Goal: Task Accomplishment & Management: Manage account settings

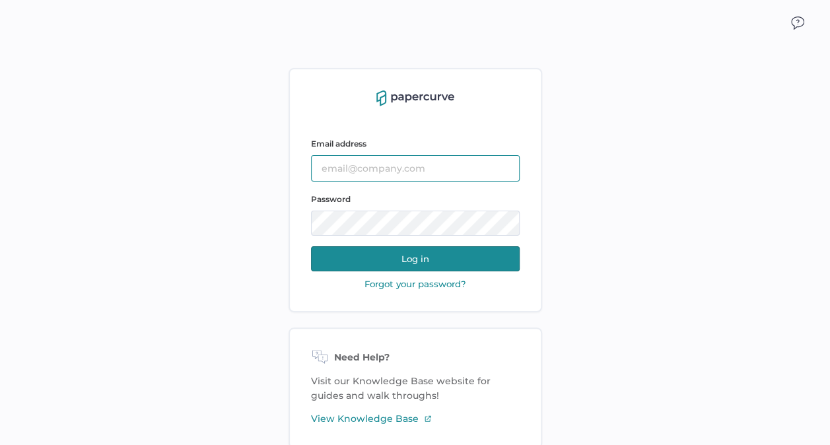
type input "[EMAIL_ADDRESS][DOMAIN_NAME]"
drag, startPoint x: 417, startPoint y: 259, endPoint x: 384, endPoint y: 255, distance: 33.9
click at [384, 255] on button "Log in" at bounding box center [415, 258] width 209 height 25
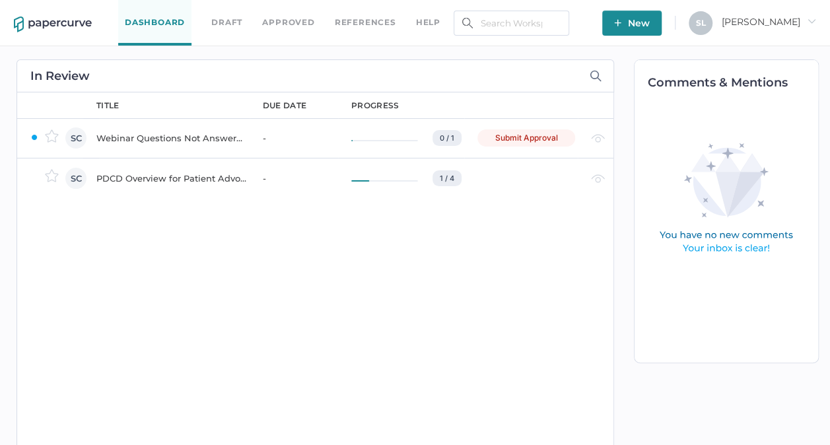
click at [203, 176] on div "PDCD Overview for Patient Advocacy" at bounding box center [171, 178] width 151 height 16
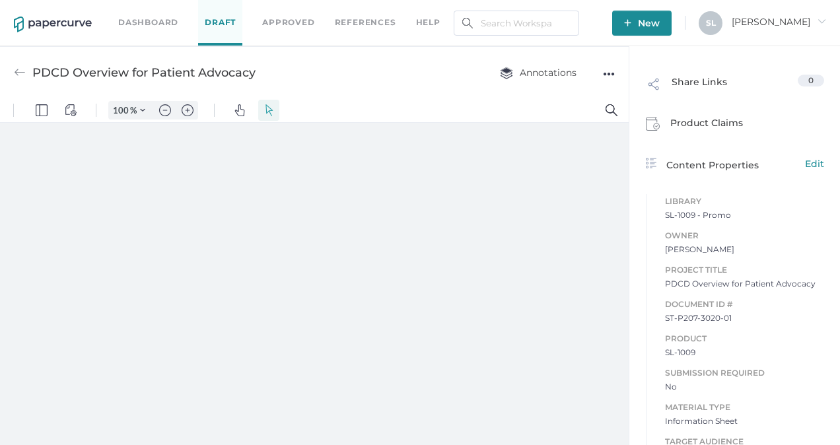
type input "63"
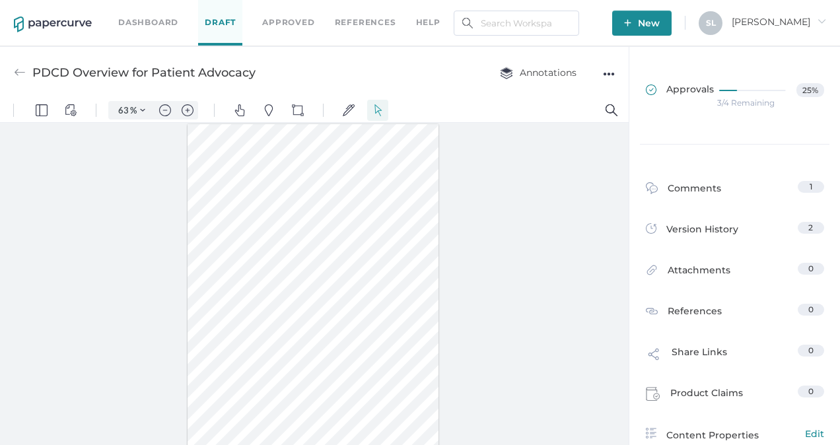
click at [691, 85] on span "Approvals" at bounding box center [680, 90] width 68 height 15
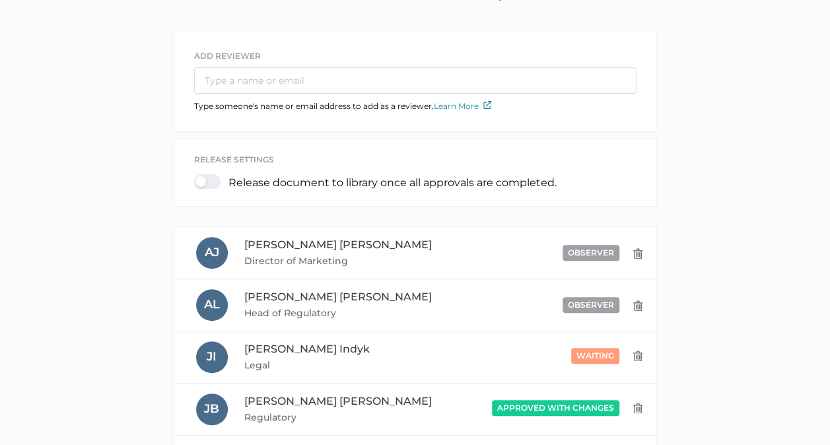
scroll to position [111, 0]
click at [198, 181] on div at bounding box center [211, 182] width 34 height 15
click at [197, 177] on input "checkbox" at bounding box center [197, 177] width 0 height 0
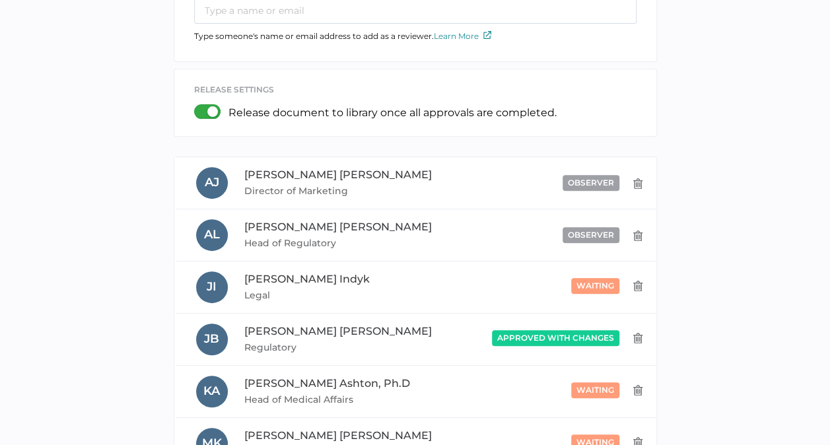
scroll to position [0, 0]
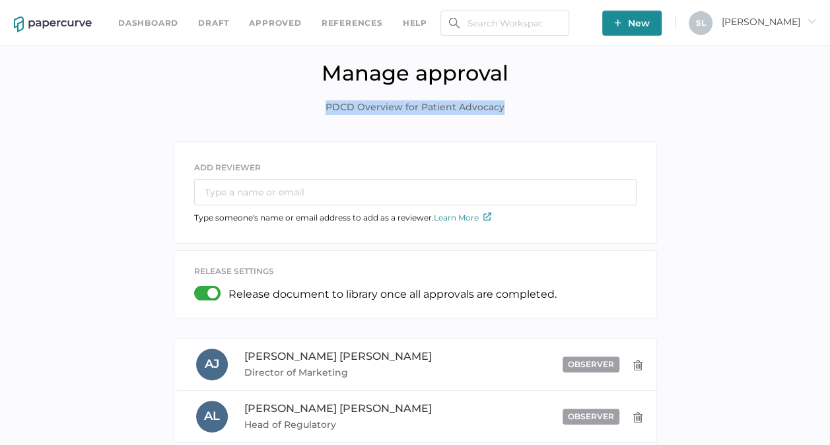
drag, startPoint x: 328, startPoint y: 105, endPoint x: 510, endPoint y: 93, distance: 182.6
click at [510, 93] on div "Manage approval PDCD Overview for Patient Advocacy" at bounding box center [415, 97] width 810 height 74
copy span "PDCD Overview for Patient Advocacy"
click at [320, 234] on div "ADD REVIEWER Type someone's name or email address to add as a reviewer. Learn M…" at bounding box center [415, 189] width 482 height 94
click at [157, 17] on link "Dashboard" at bounding box center [148, 23] width 60 height 15
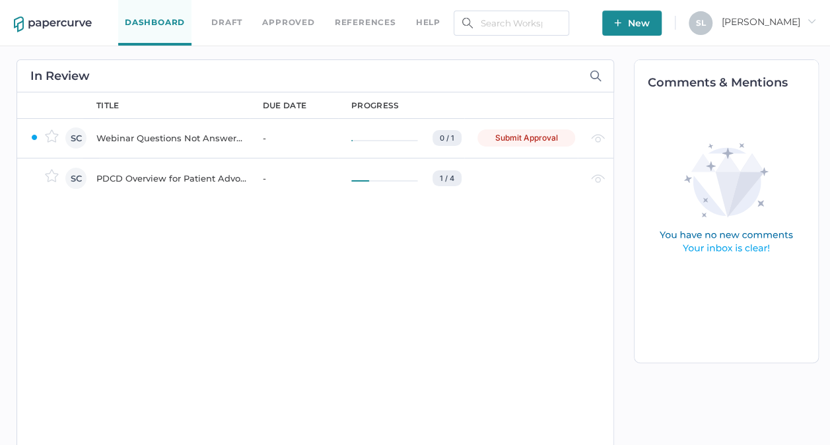
click at [205, 133] on div "Webinar Questions Not Answered" at bounding box center [171, 138] width 151 height 16
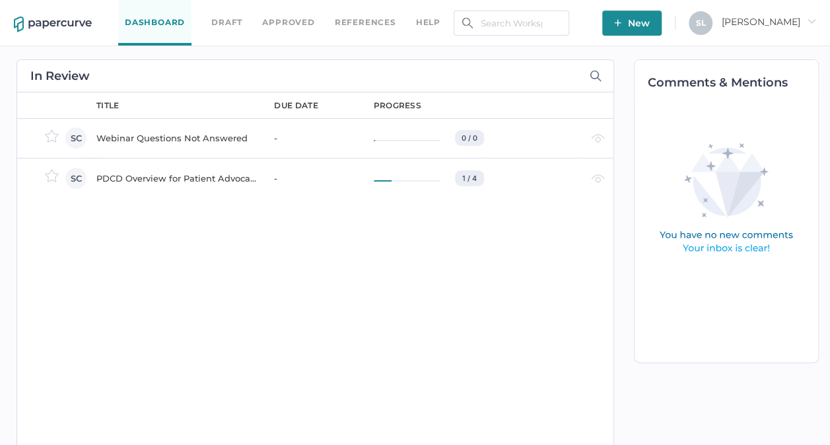
click at [173, 131] on div "Webinar Questions Not Answered" at bounding box center [177, 138] width 162 height 16
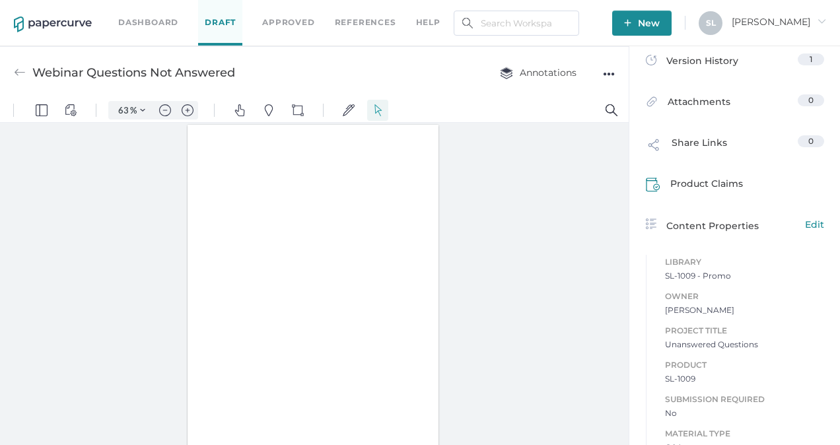
type input "63"
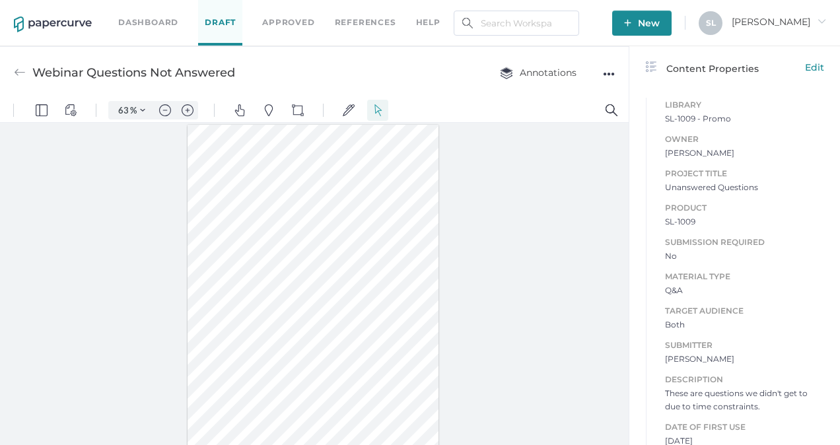
scroll to position [487, 0]
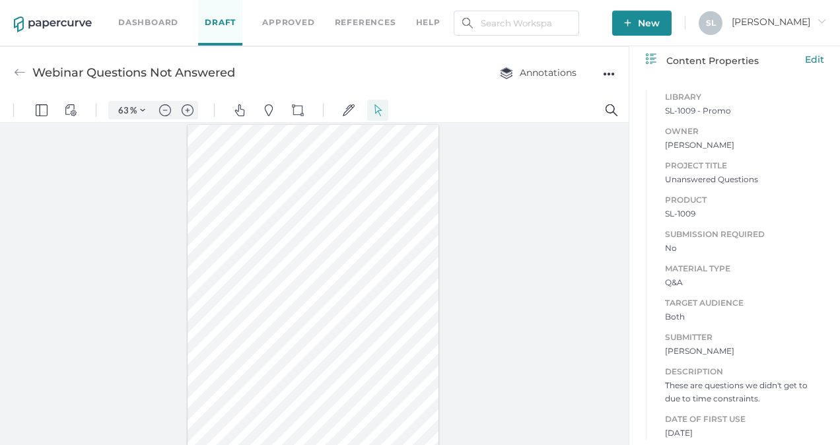
drag, startPoint x: 809, startPoint y: 64, endPoint x: 802, endPoint y: 58, distance: 9.4
click at [805, 58] on span "Edit" at bounding box center [814, 59] width 19 height 15
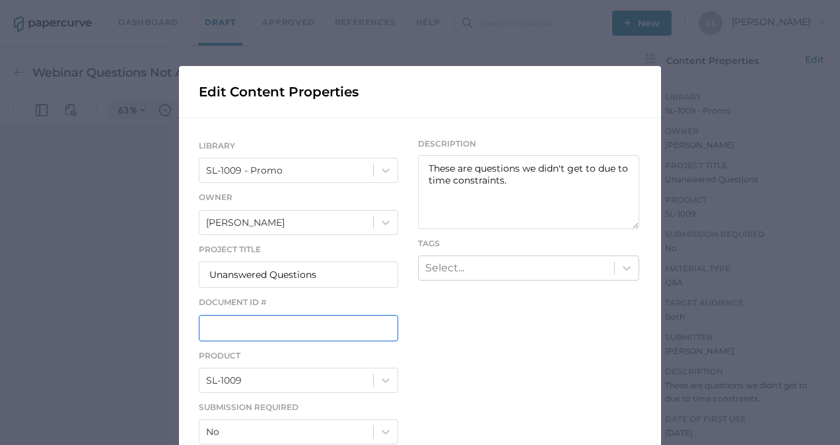
click at [291, 333] on input "text" at bounding box center [298, 328] width 199 height 26
paste input "ST-P207-3021-01"
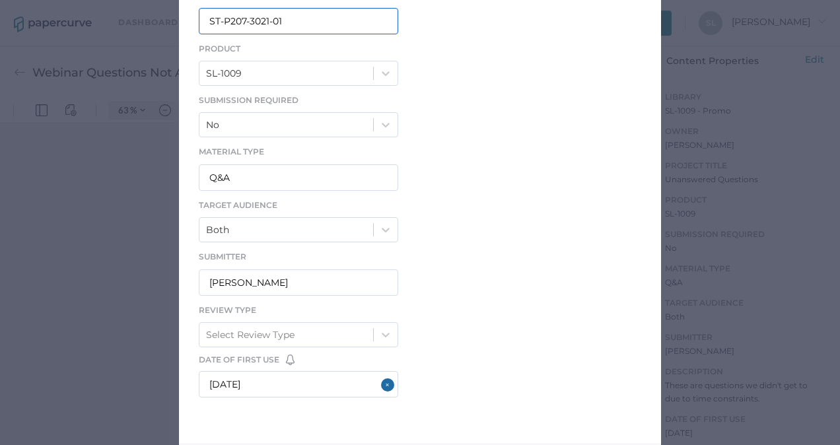
scroll to position [428, 0]
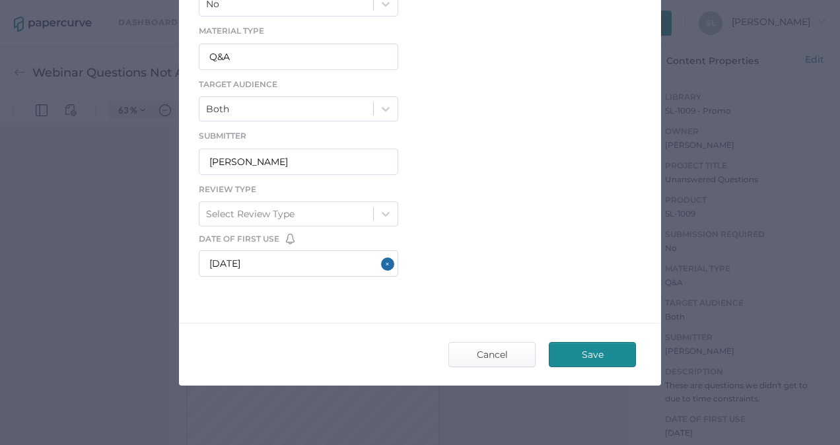
type input "ST-P207-3021-01"
click at [582, 353] on span "Save" at bounding box center [592, 355] width 62 height 24
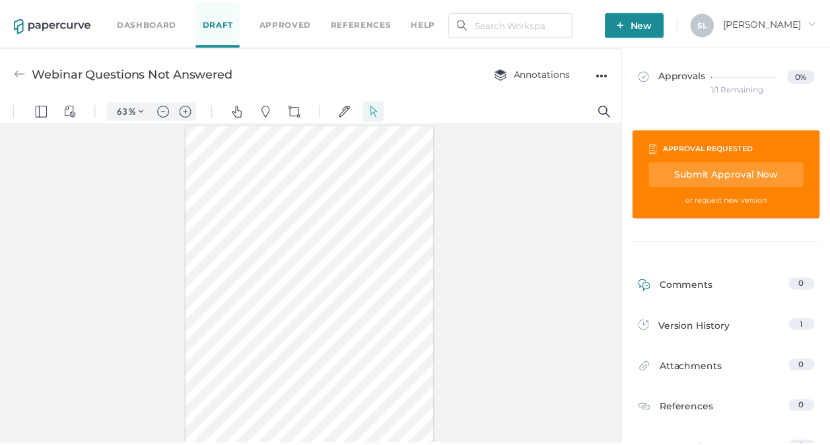
scroll to position [0, 0]
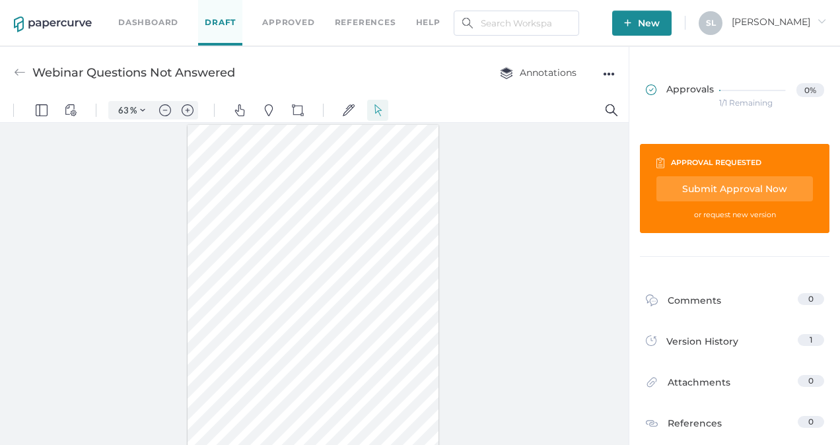
drag, startPoint x: 680, startPoint y: 86, endPoint x: 671, endPoint y: 86, distance: 9.2
click at [671, 86] on span "Approvals" at bounding box center [680, 90] width 68 height 15
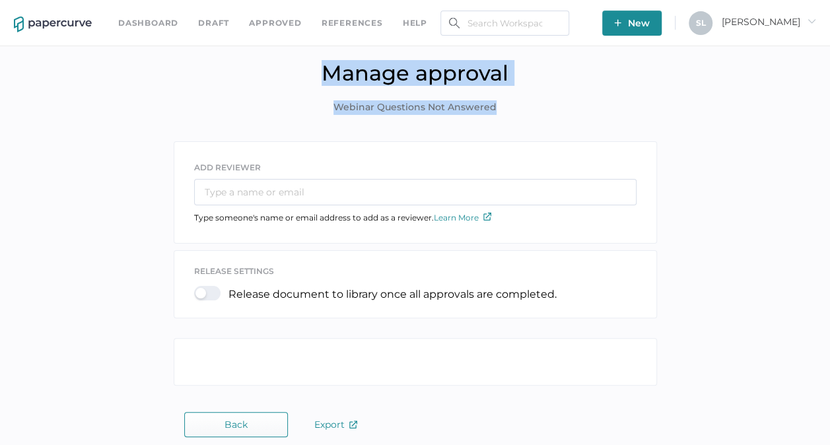
click at [671, 86] on div "Manage approval Webinar Questions Not Answered" at bounding box center [415, 97] width 810 height 74
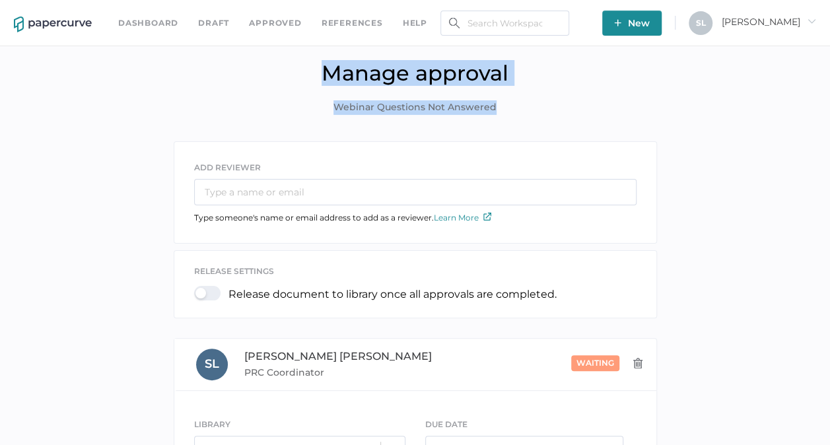
scroll to position [112, 0]
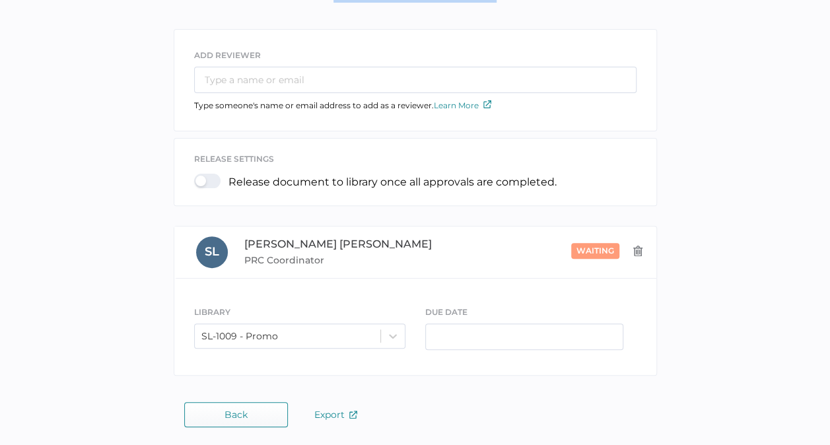
drag, startPoint x: 568, startPoint y: 244, endPoint x: 561, endPoint y: 250, distance: 8.5
drag, startPoint x: 561, startPoint y: 250, endPoint x: 547, endPoint y: 250, distance: 13.9
click at [0, 0] on div "Observer" at bounding box center [0, 0] width 0 height 0
click at [0, 0] on input "Observer" at bounding box center [0, 0] width 0 height 0
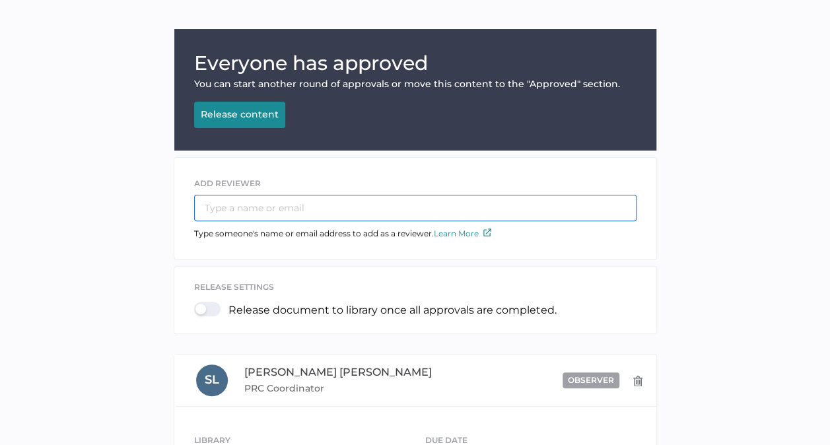
click at [278, 206] on input "text" at bounding box center [415, 208] width 442 height 26
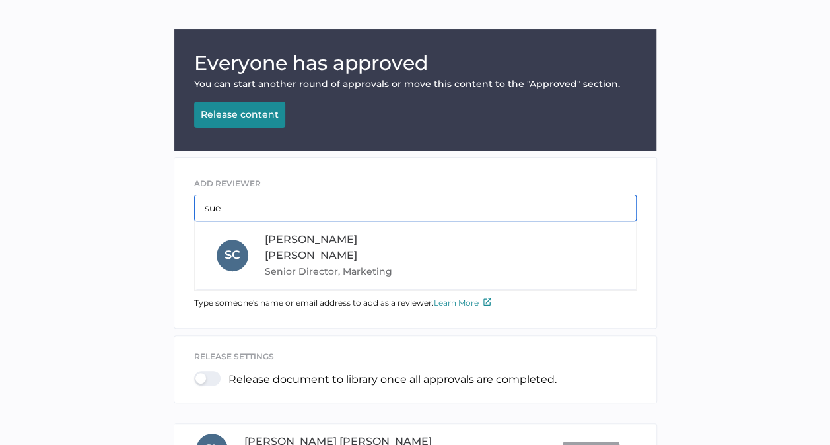
type input "sue"
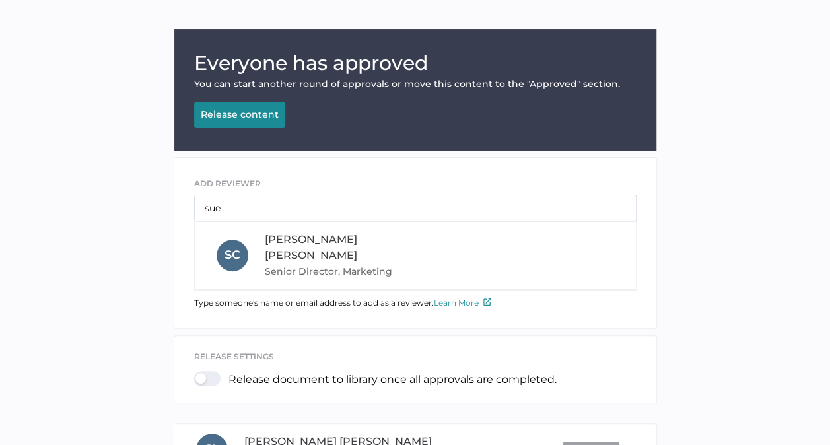
click at [304, 263] on span "Senior Director, Marketing" at bounding box center [354, 271] width 179 height 16
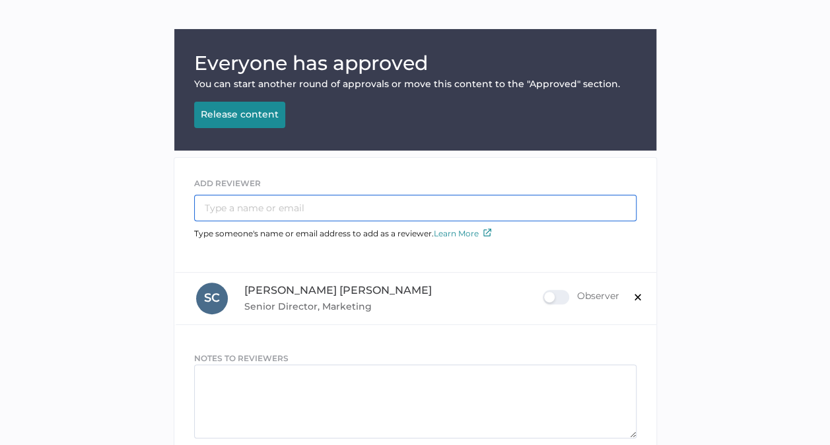
click at [302, 210] on input "text" at bounding box center [415, 208] width 442 height 26
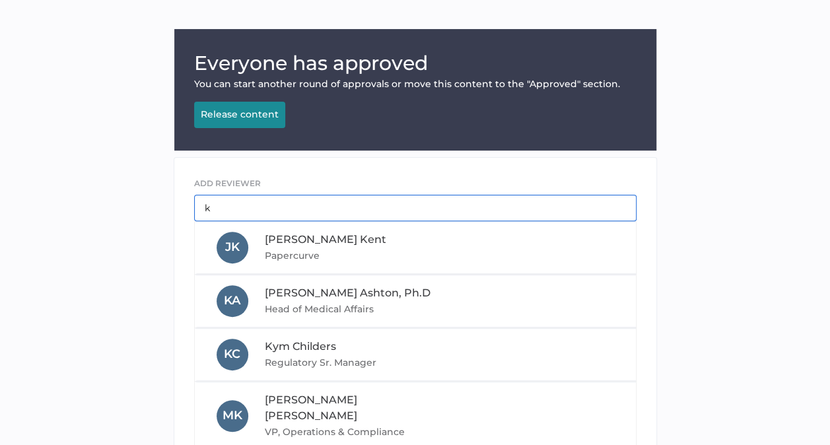
type input "k"
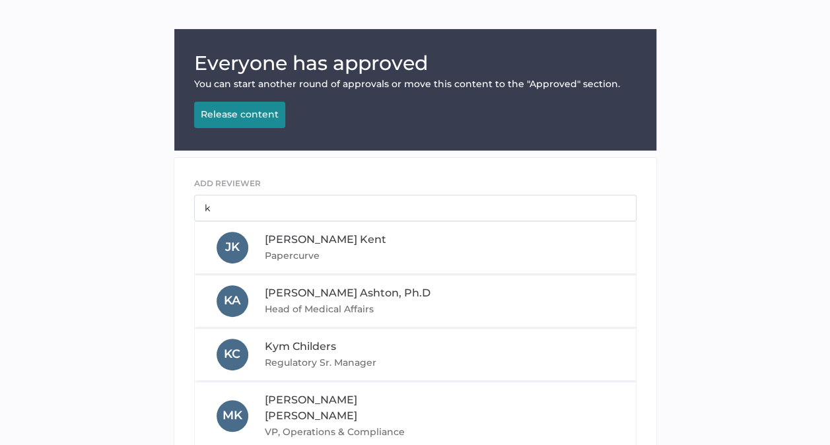
click at [288, 292] on span "Kyle Ashton, Ph.D" at bounding box center [348, 293] width 166 height 13
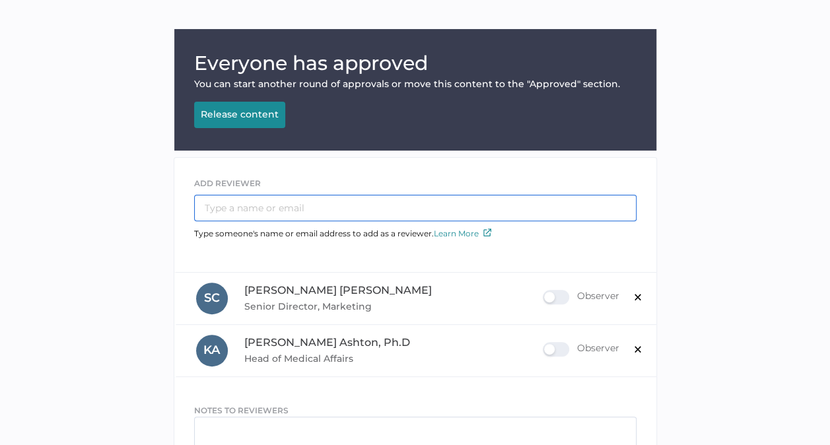
click at [246, 204] on input "text" at bounding box center [415, 208] width 442 height 26
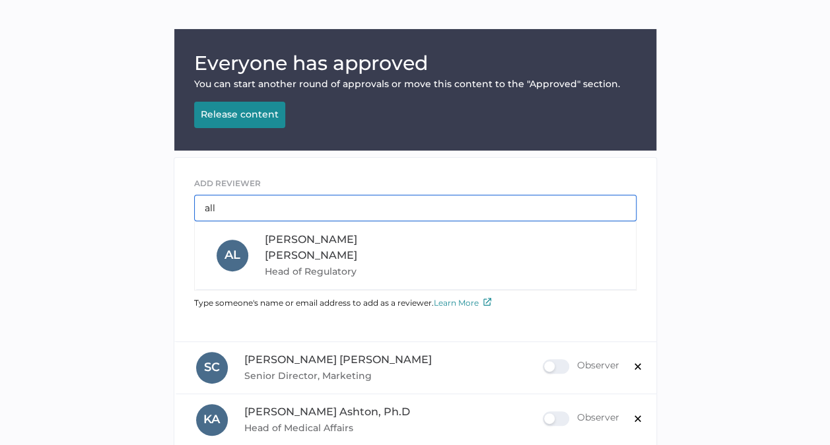
type input "all"
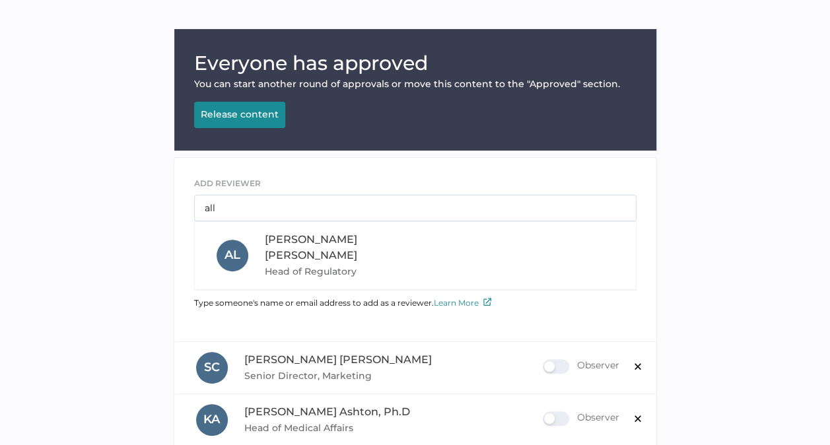
click at [261, 244] on div "A L Allison Lowry Head of Regulatory" at bounding box center [420, 256] width 406 height 48
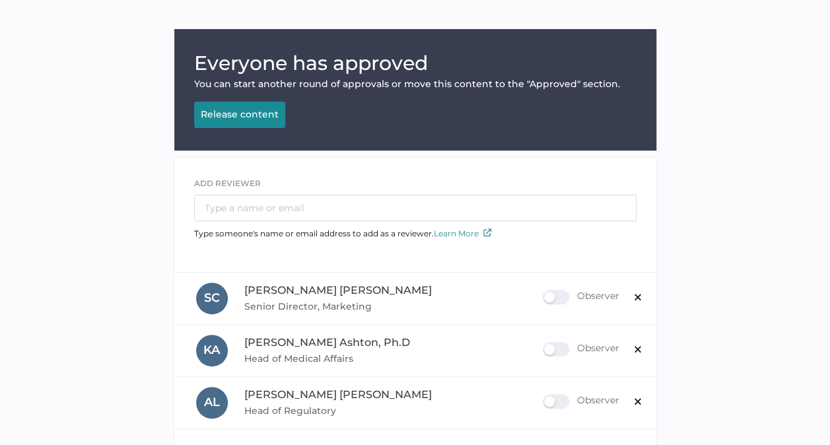
click at [219, 166] on div "ADD REVIEWER Type someone's name or email address to add as a reviewer. Learn M…" at bounding box center [415, 202] width 482 height 88
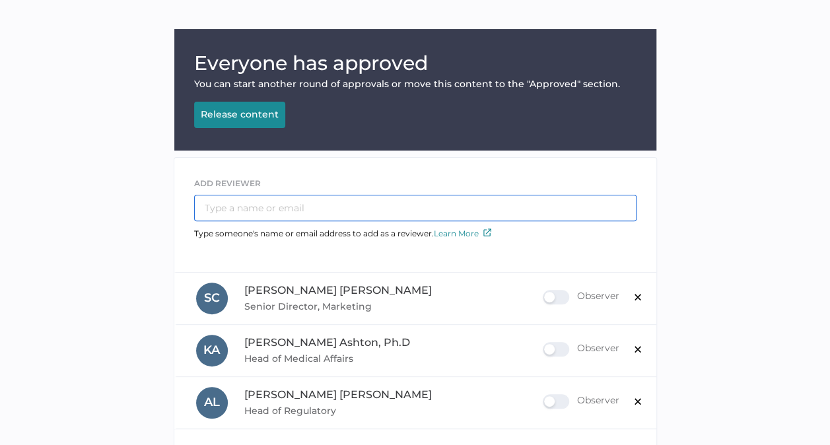
click at [235, 211] on input "text" at bounding box center [415, 208] width 442 height 26
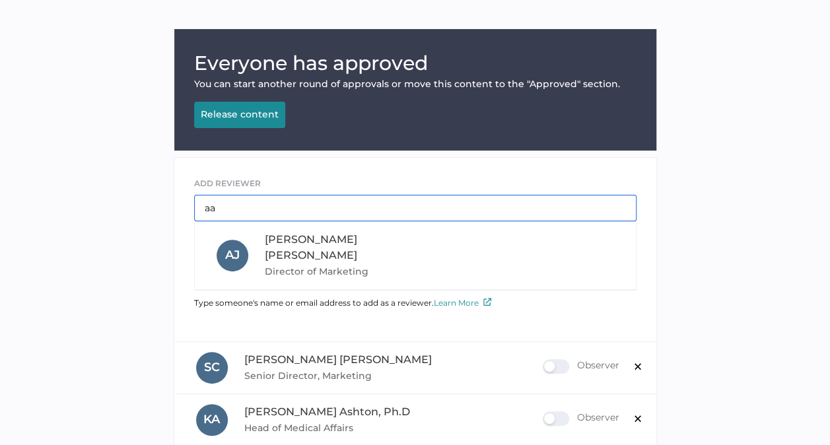
type input "aa"
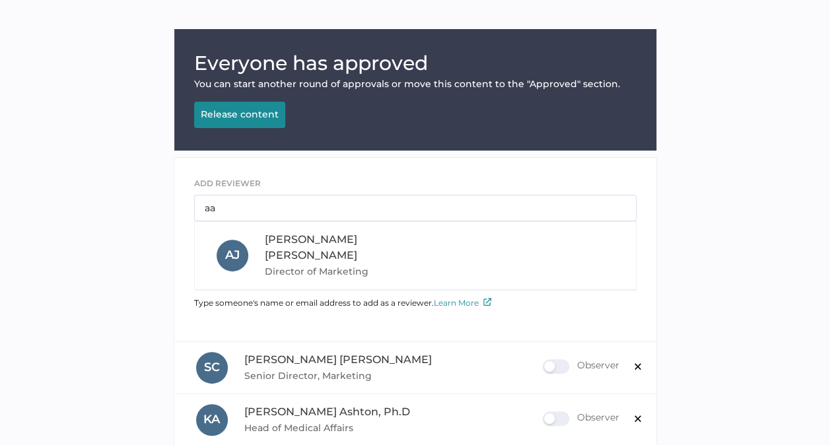
click at [271, 236] on span "Aaron Johnston" at bounding box center [311, 247] width 92 height 28
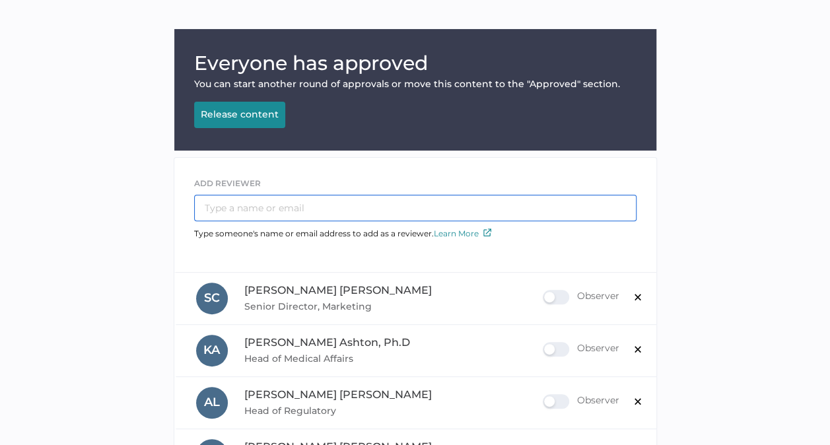
click at [250, 209] on input "text" at bounding box center [415, 208] width 442 height 26
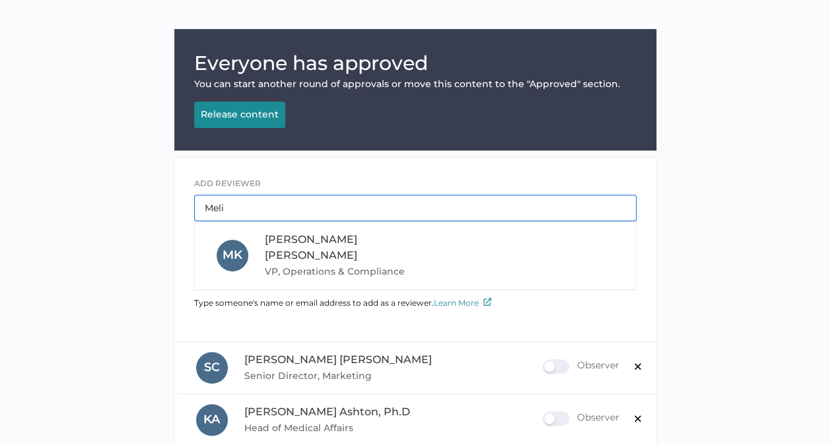
type input "Meli"
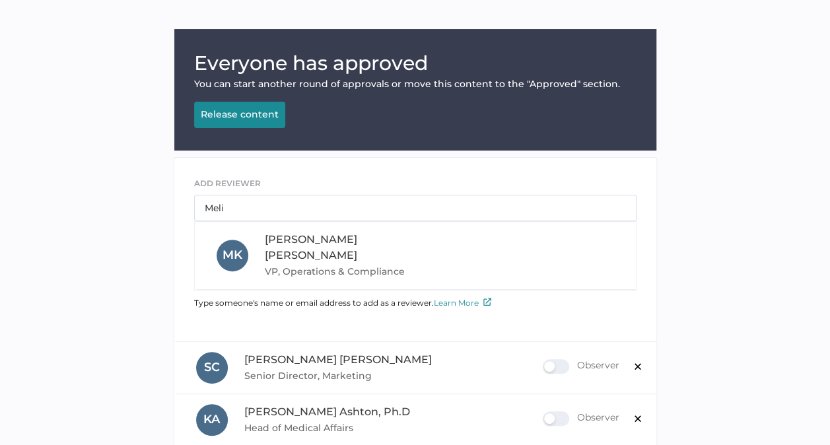
click at [275, 263] on span "VP, Operations & Compliance" at bounding box center [354, 271] width 179 height 16
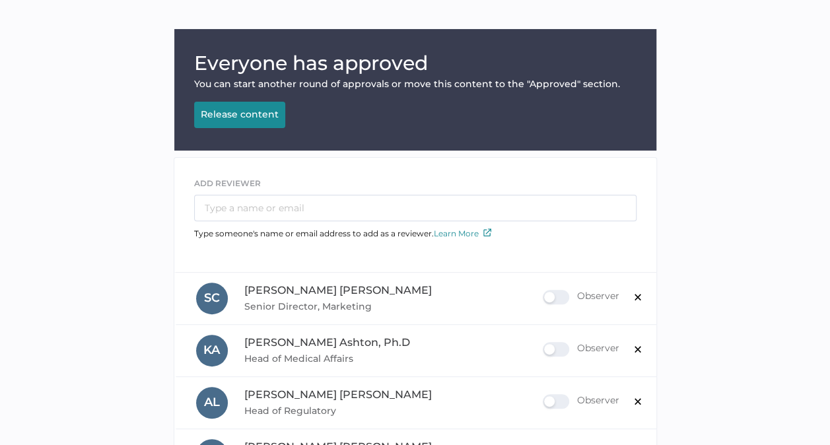
click at [239, 192] on div "ADD REVIEWER" at bounding box center [415, 198] width 442 height 45
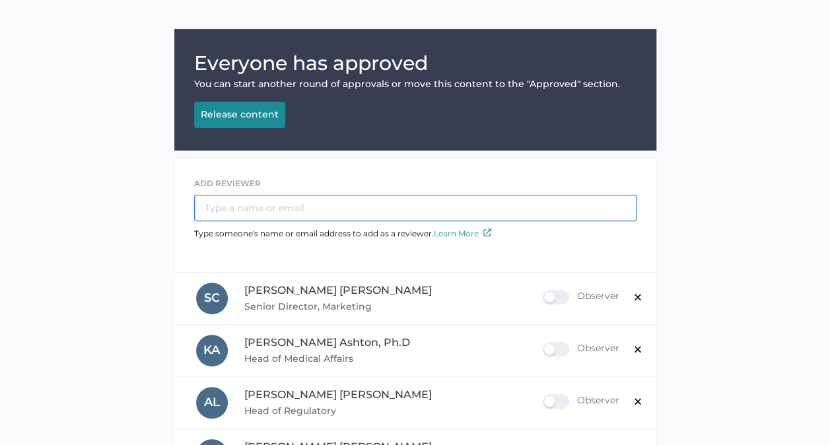
click at [239, 195] on input "text" at bounding box center [415, 208] width 442 height 26
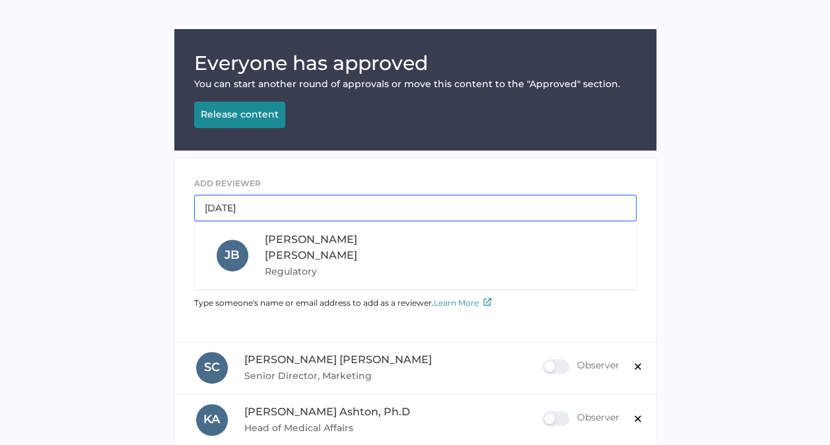
type input "jul"
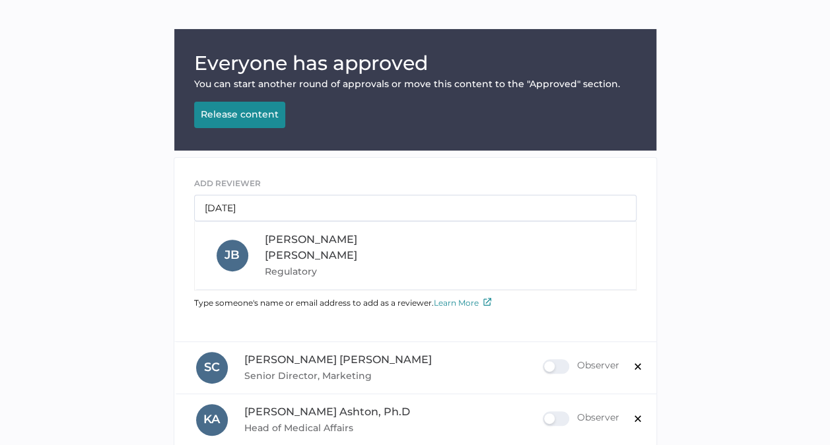
click at [244, 250] on div "J B" at bounding box center [233, 256] width 32 height 32
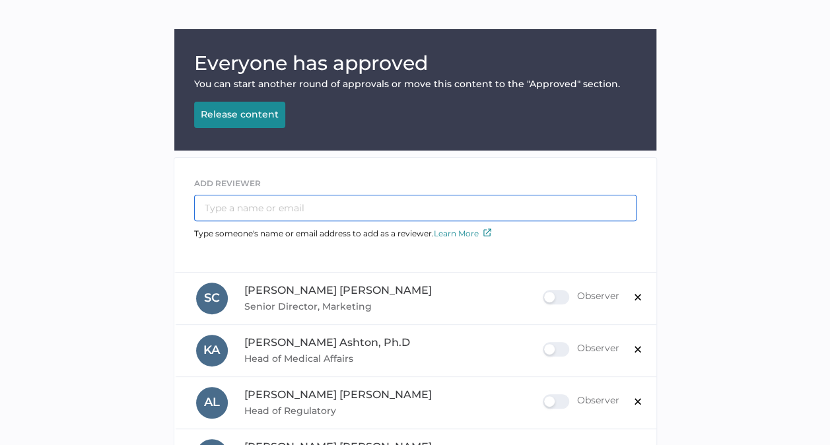
click at [247, 209] on input "text" at bounding box center [415, 208] width 442 height 26
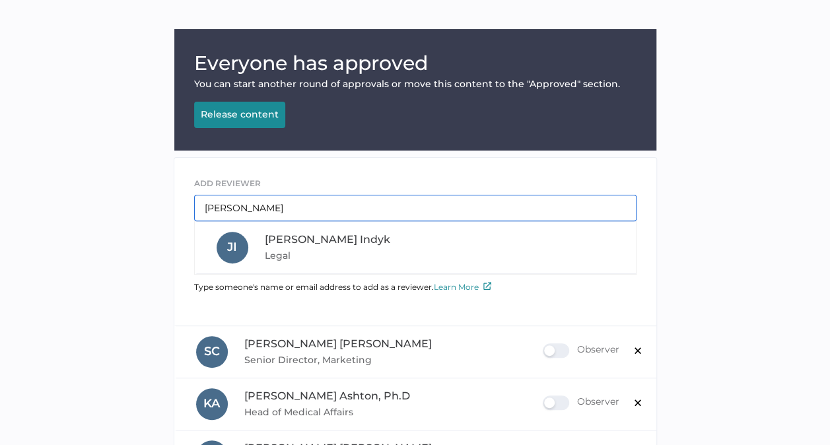
type input "Jen"
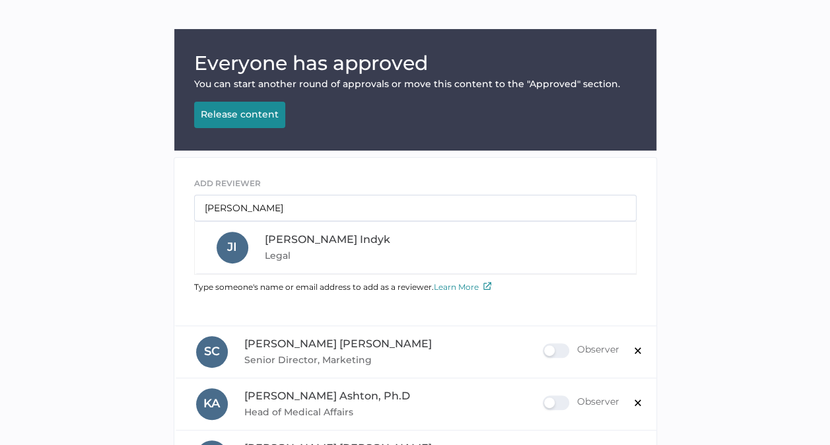
click at [260, 250] on div "J I Jennifer Indyk Legal" at bounding box center [420, 248] width 406 height 32
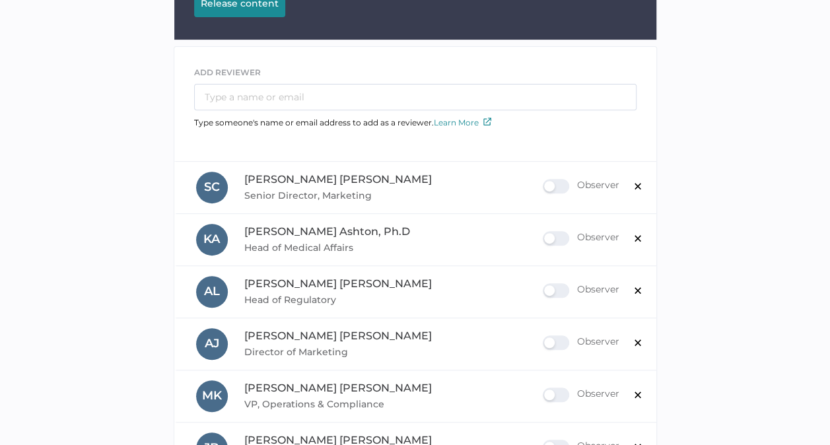
scroll to position [236, 0]
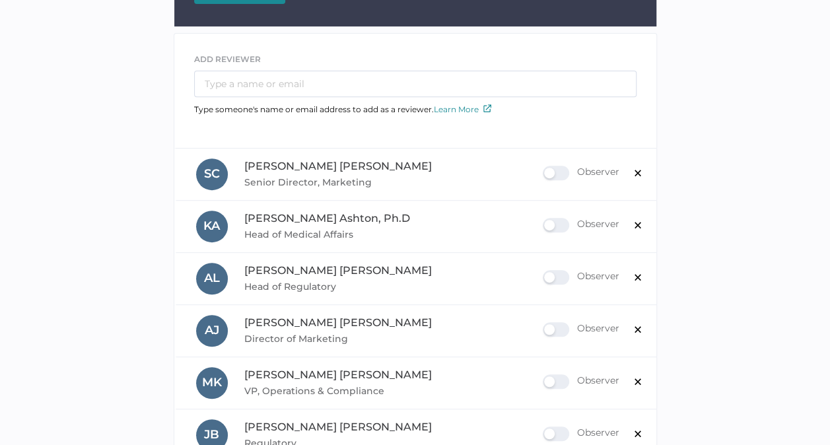
click at [546, 171] on div "Observer" at bounding box center [581, 173] width 77 height 15
click at [545, 168] on input "Observer" at bounding box center [545, 168] width 0 height 0
click at [547, 273] on div "Observer" at bounding box center [581, 277] width 77 height 15
click at [545, 272] on input "Observer" at bounding box center [545, 272] width 0 height 0
click at [549, 328] on div "Observer" at bounding box center [581, 329] width 77 height 15
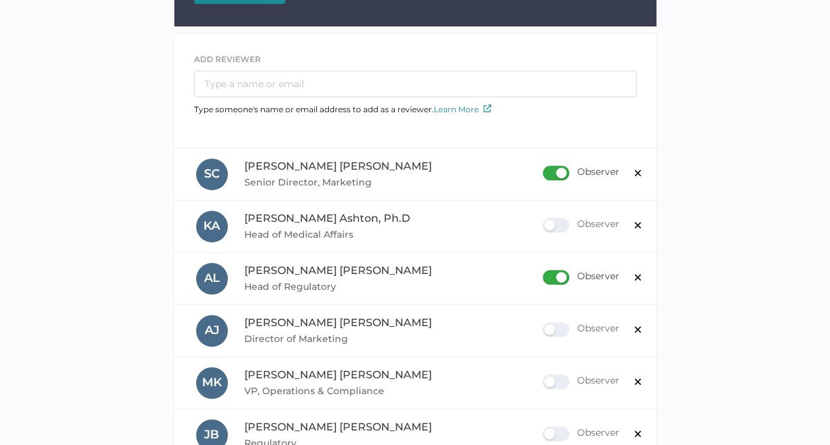
click at [545, 324] on input "Observer" at bounding box center [545, 324] width 0 height 0
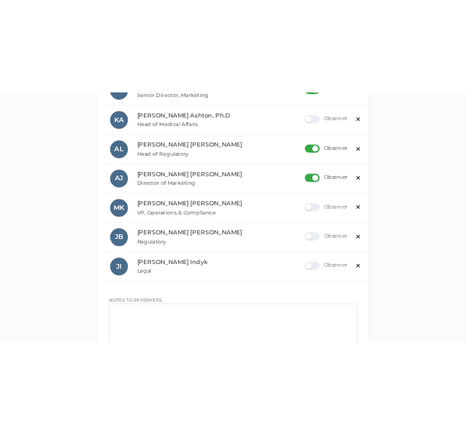
scroll to position [416, 0]
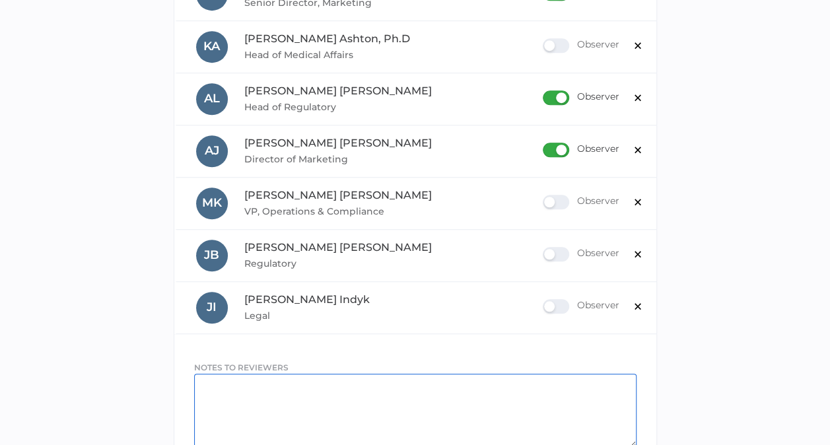
click at [348, 384] on textarea at bounding box center [415, 411] width 442 height 74
paste textarea "These are questions we didn't get to due to time constraints."
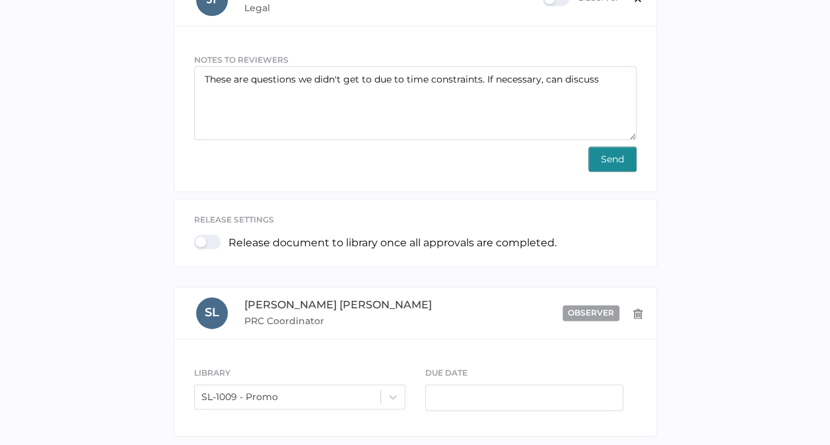
scroll to position [747, 0]
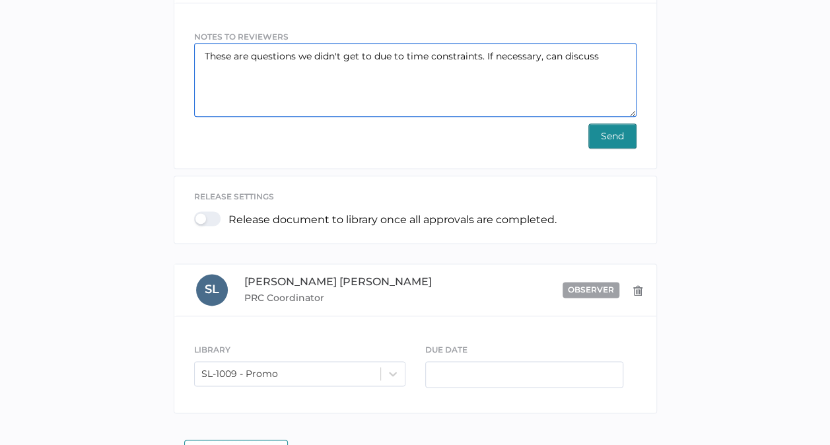
click at [604, 48] on textarea "These are questions we didn't get to due to time constraints. If necessary, can…" at bounding box center [415, 80] width 442 height 74
drag, startPoint x: 600, startPoint y: 52, endPoint x: 486, endPoint y: 54, distance: 113.6
click at [486, 54] on textarea "These are questions we didn't get to due to time constraints. If necessary, can…" at bounding box center [415, 80] width 442 height 74
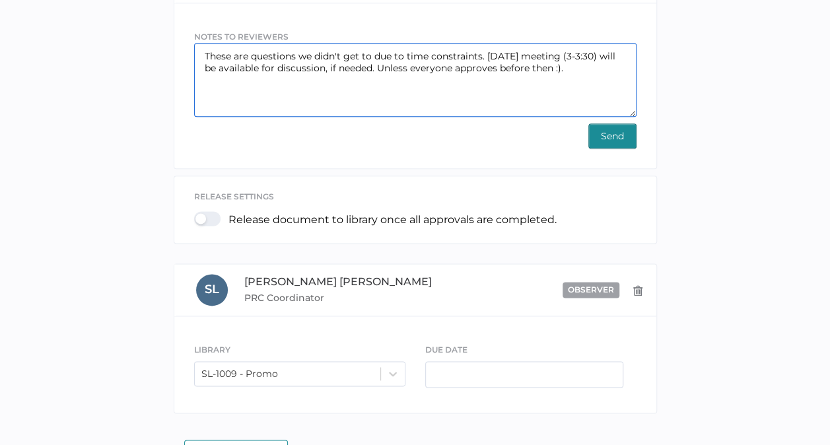
type textarea "These are questions we didn't get to due to time constraints. Monday's meeting …"
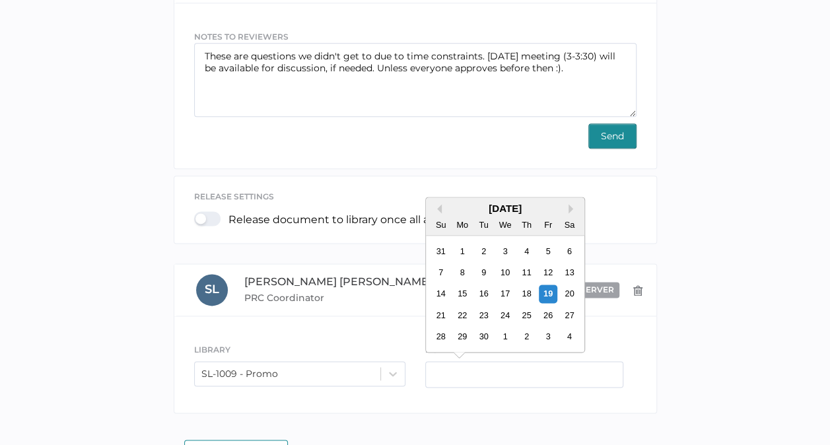
drag, startPoint x: 527, startPoint y: 368, endPoint x: 454, endPoint y: 172, distance: 208.5
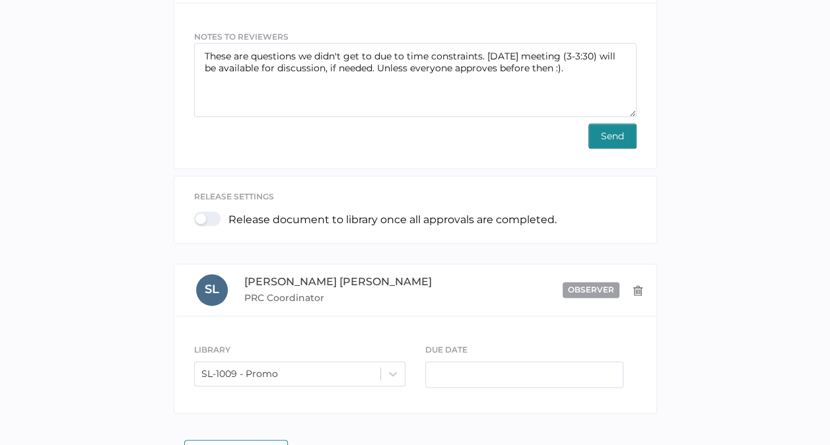
drag, startPoint x: 454, startPoint y: 172, endPoint x: 420, endPoint y: 341, distance: 171.9
click at [420, 343] on div "DUE DATE" at bounding box center [530, 368] width 231 height 50
click at [450, 361] on input "text" at bounding box center [524, 374] width 198 height 26
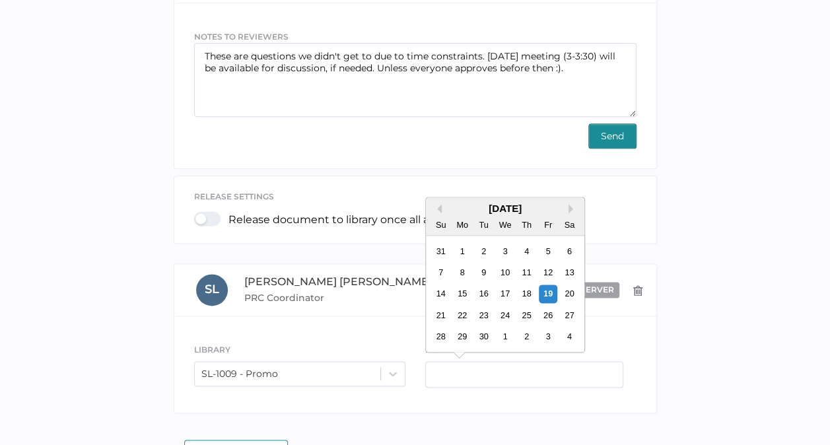
click at [466, 306] on div "22" at bounding box center [462, 315] width 18 height 18
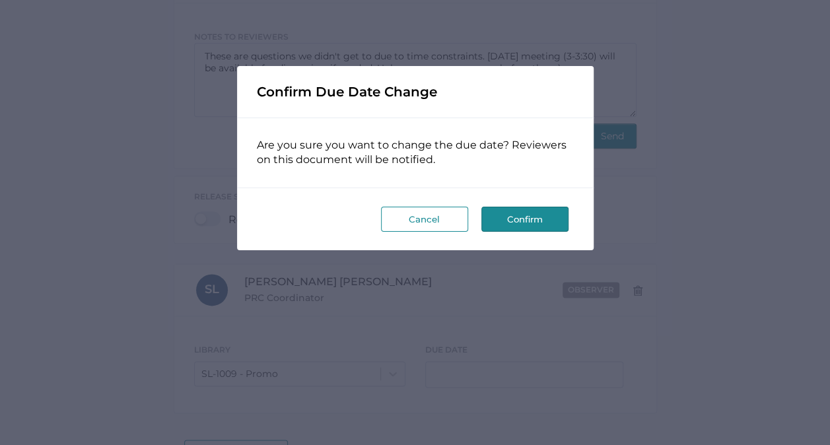
click at [522, 217] on button "Confirm" at bounding box center [524, 219] width 87 height 25
type input "09/22/2025"
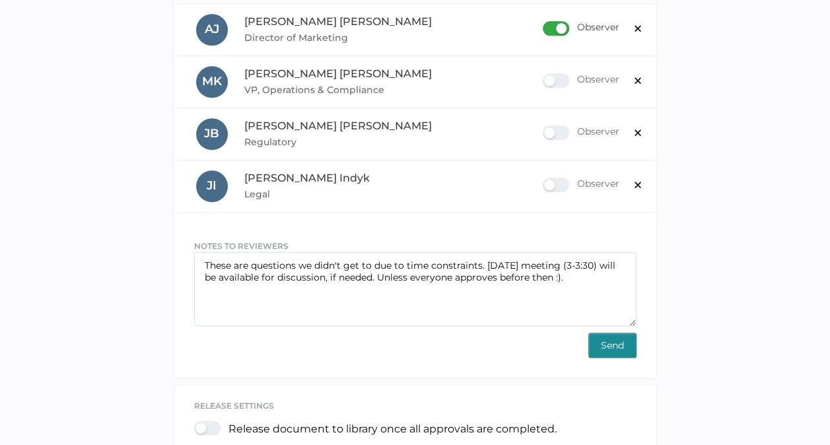
scroll to position [543, 0]
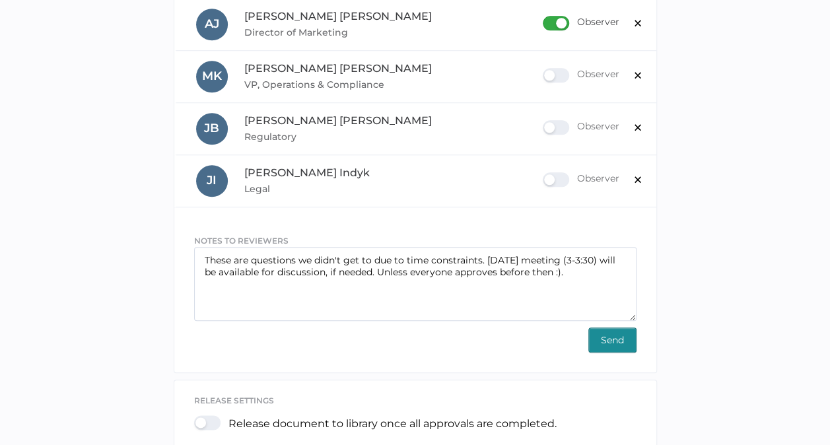
click at [612, 328] on span "Send" at bounding box center [612, 340] width 23 height 24
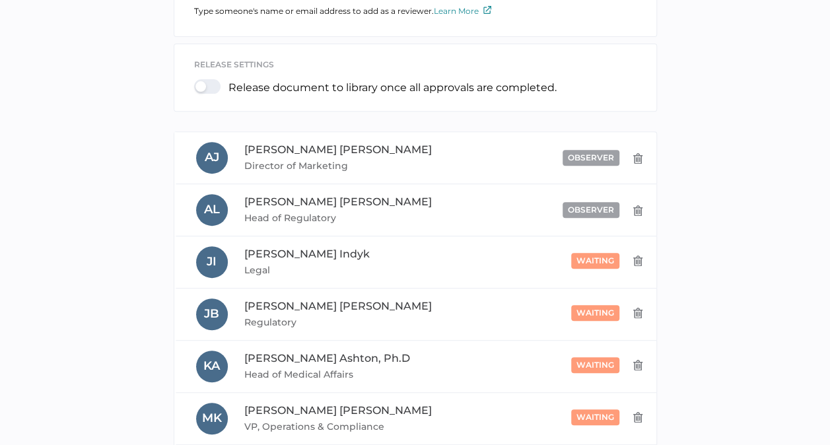
click at [612, 328] on div "ADD REVIEWER Type someone's name or email address to add as a reviewer. Learn M…" at bounding box center [415, 294] width 810 height 718
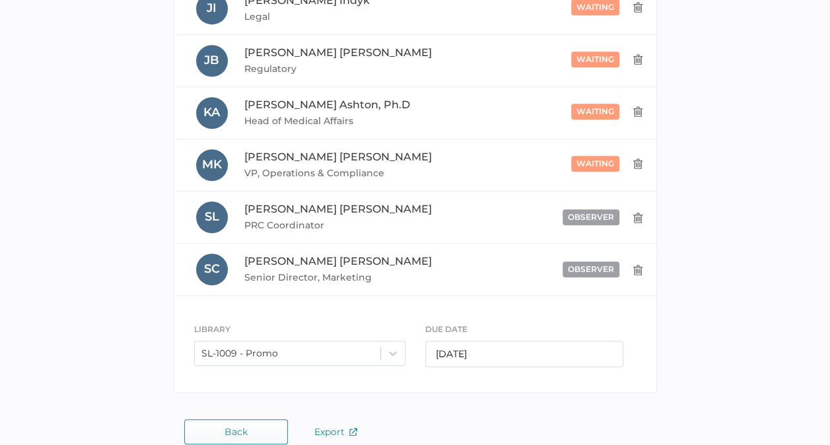
scroll to position [476, 0]
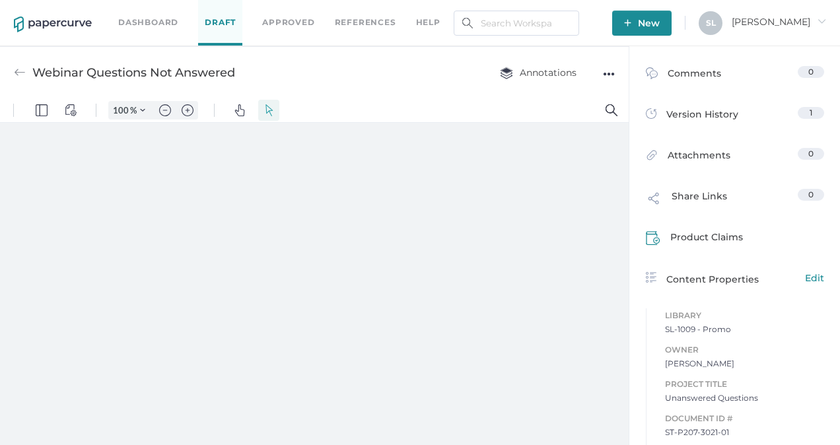
type input "63"
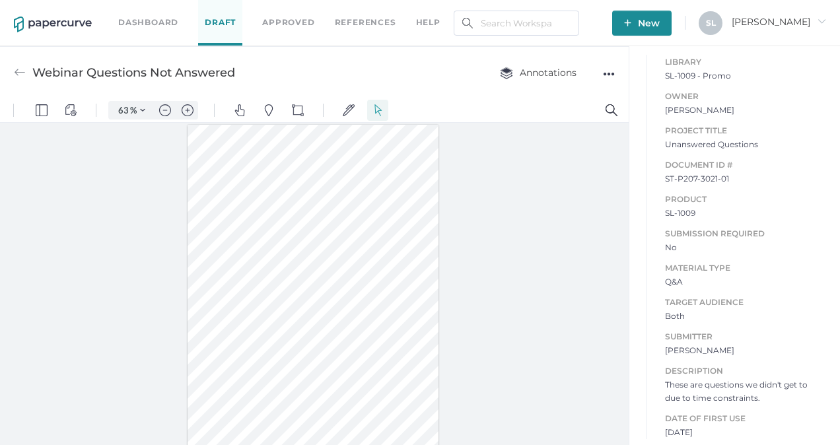
scroll to position [5, 0]
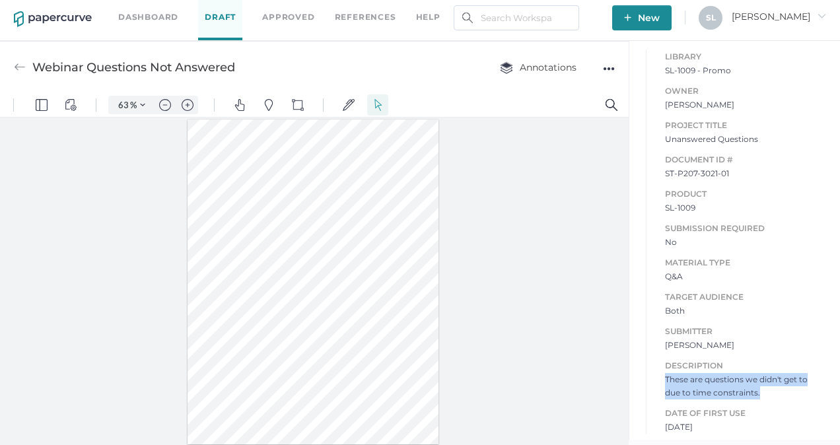
drag, startPoint x: 659, startPoint y: 378, endPoint x: 794, endPoint y: 388, distance: 135.1
click at [794, 388] on span "These are questions we didn't get to due to time constraints." at bounding box center [744, 386] width 159 height 26
copy span "These are questions we didn't get to due to time constraints."
